Goal: Information Seeking & Learning: Learn about a topic

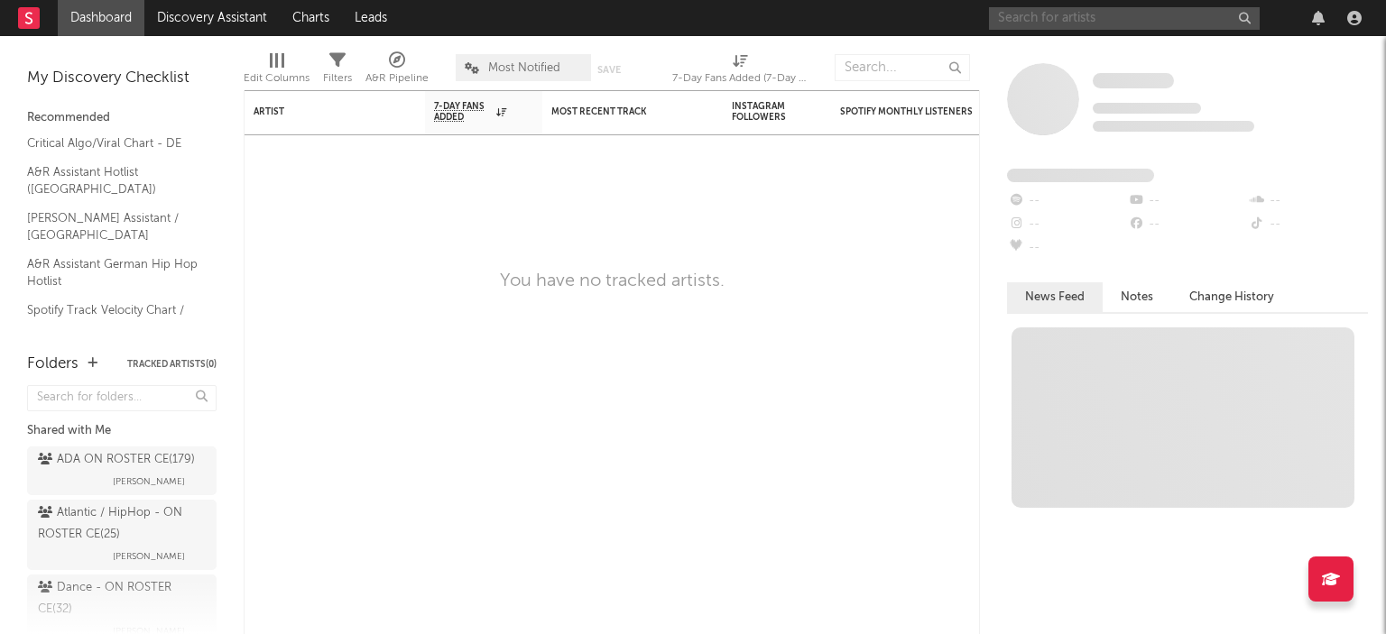
click at [1053, 20] on input "text" at bounding box center [1124, 18] width 271 height 23
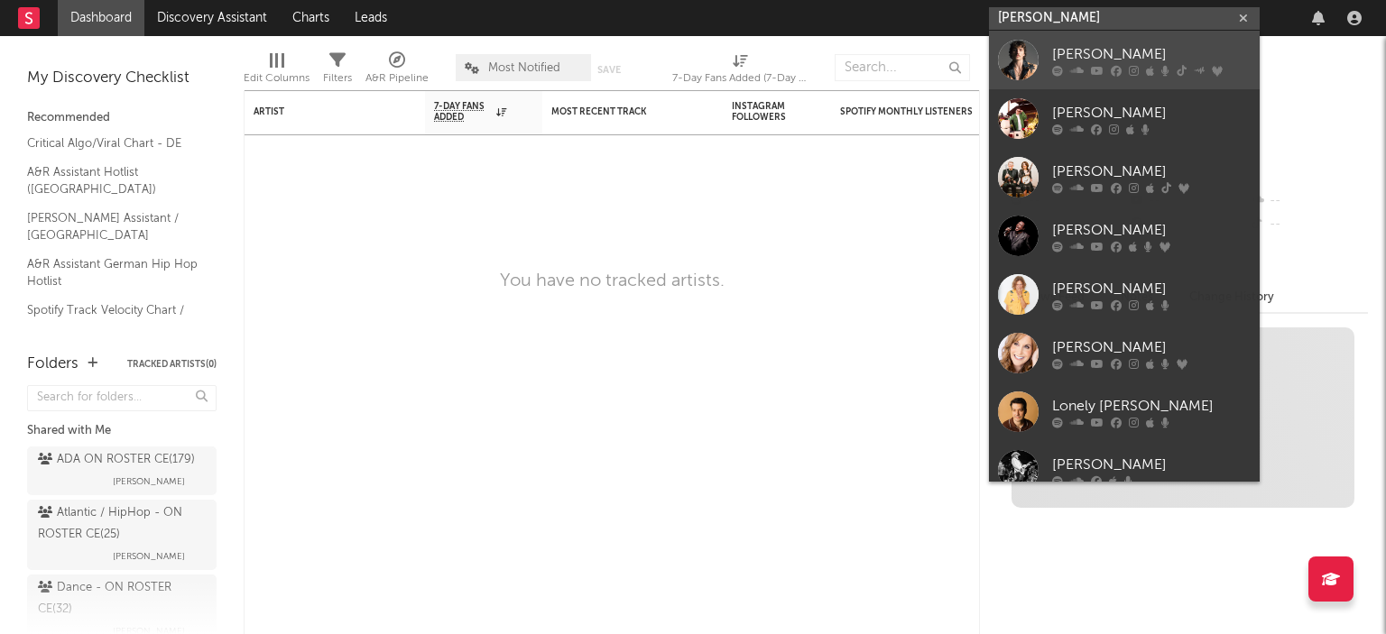
type input "[PERSON_NAME]"
click at [1086, 48] on div "[PERSON_NAME]" at bounding box center [1151, 54] width 198 height 22
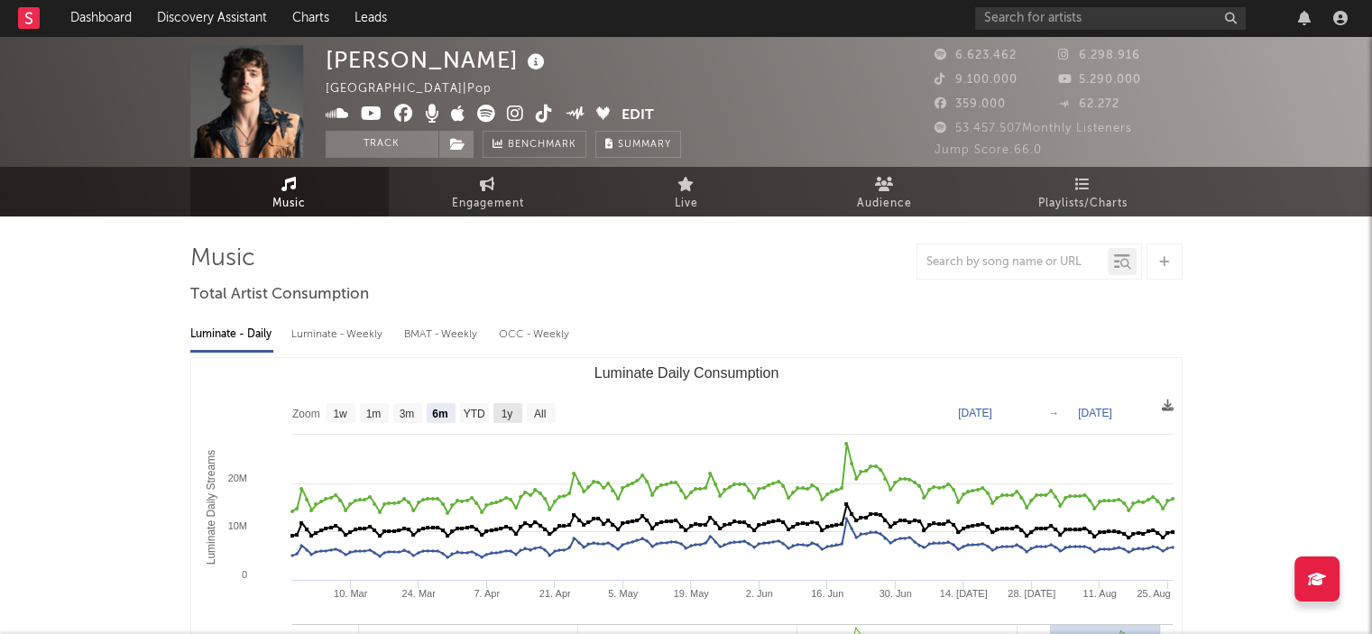
click at [512, 414] on text "1y" at bounding box center [507, 414] width 12 height 13
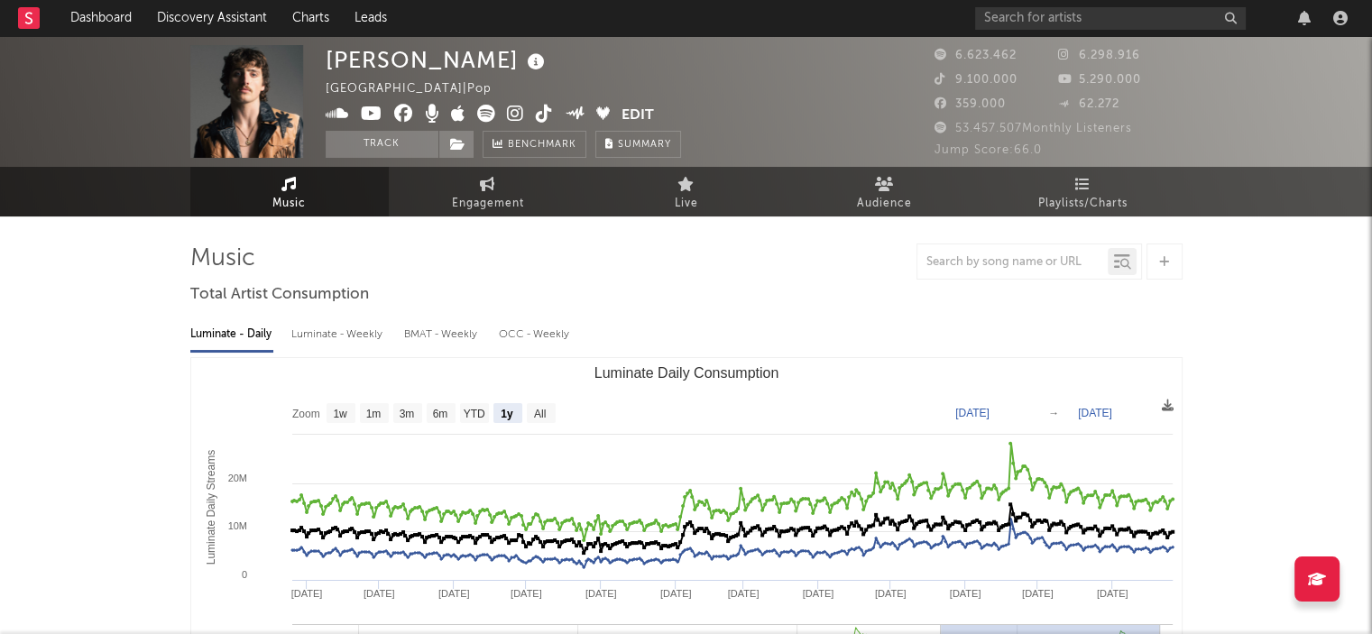
select select "1y"
type input "[DATE]"
click at [538, 411] on text "All" at bounding box center [539, 414] width 12 height 13
select select "All"
type input "[DATE]"
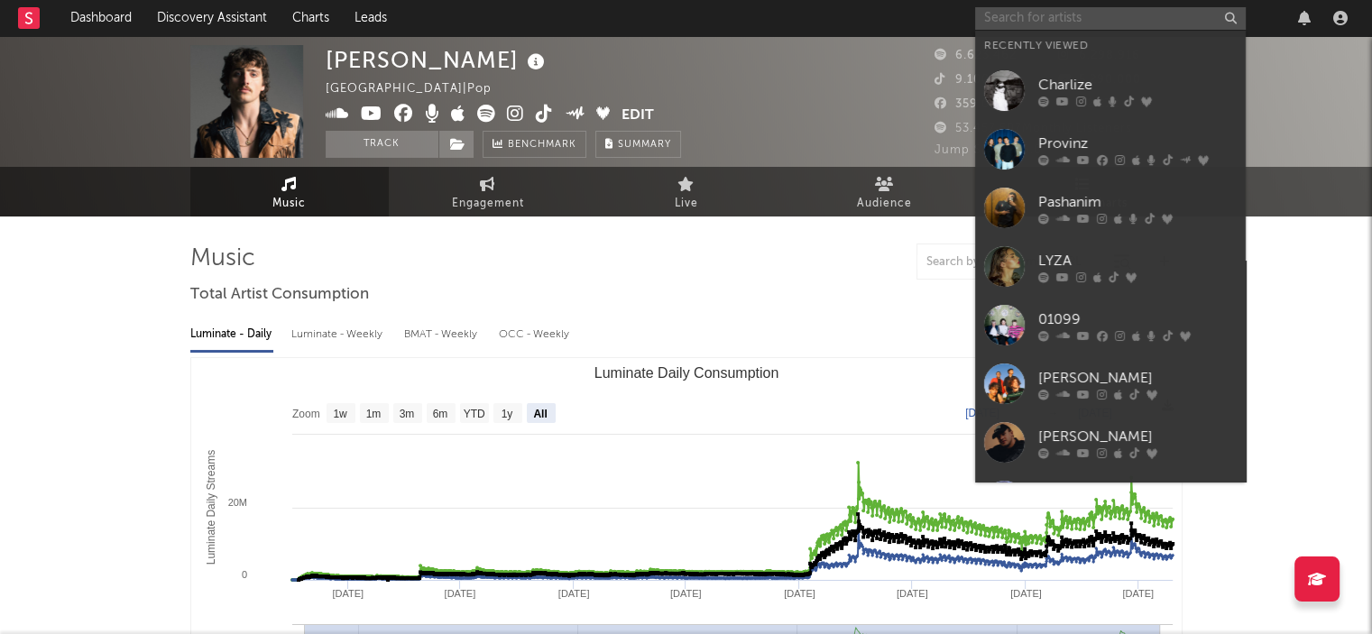
click at [1179, 15] on input "text" at bounding box center [1110, 18] width 271 height 23
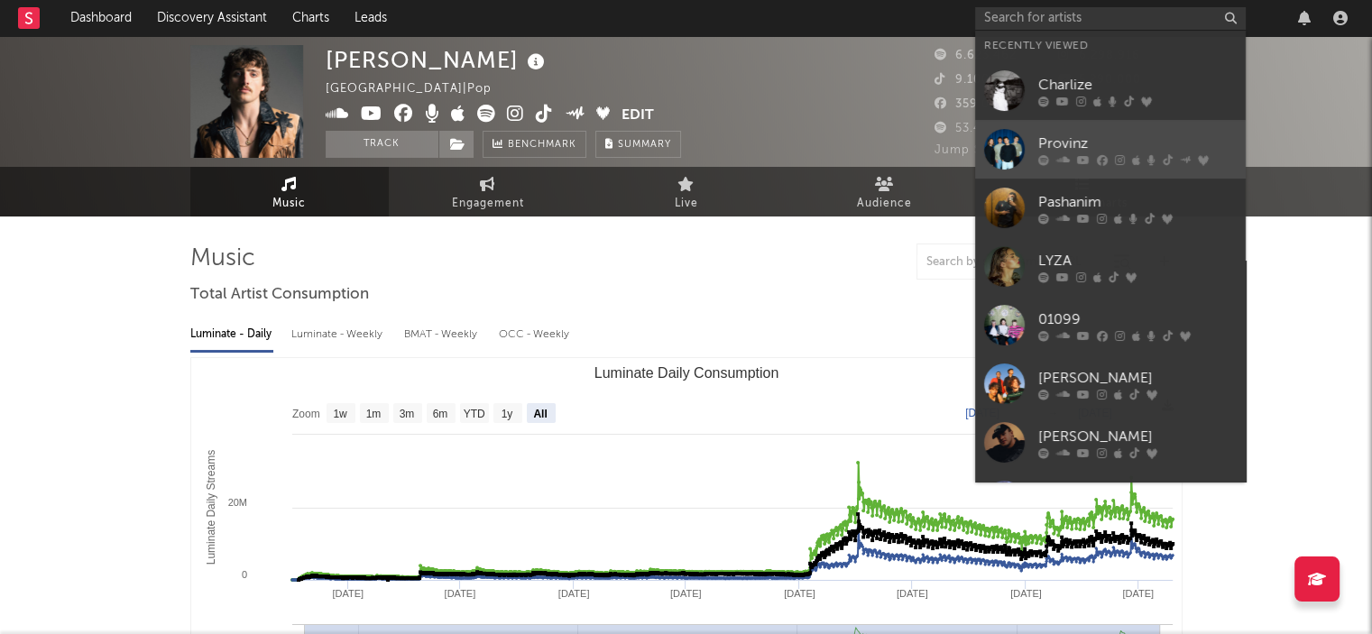
click at [1058, 138] on div "Provinz" at bounding box center [1137, 144] width 198 height 22
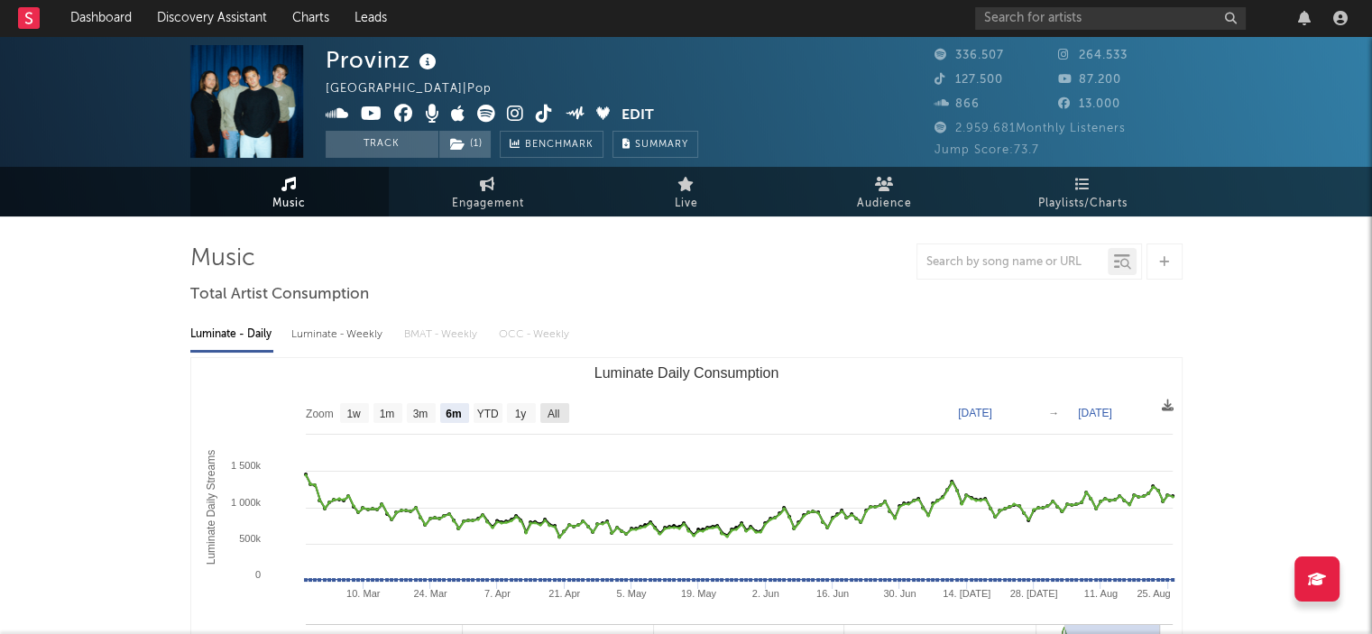
click at [554, 410] on text "All" at bounding box center [553, 414] width 12 height 13
select select "All"
type input "[DATE]"
